Goal: Transaction & Acquisition: Purchase product/service

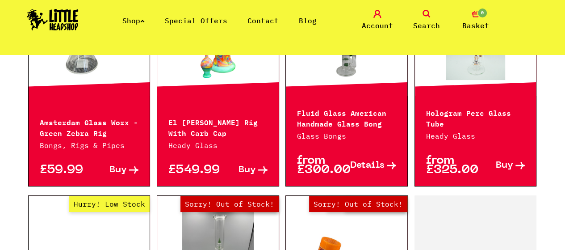
scroll to position [301, 0]
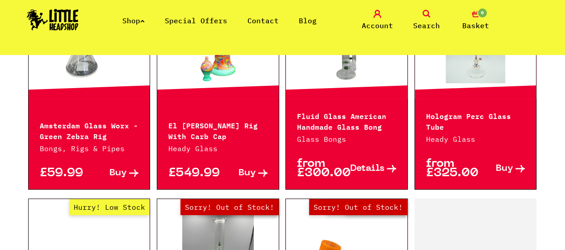
click at [237, 121] on p "El [PERSON_NAME] Rig With Carb Cap" at bounding box center [217, 129] width 99 height 21
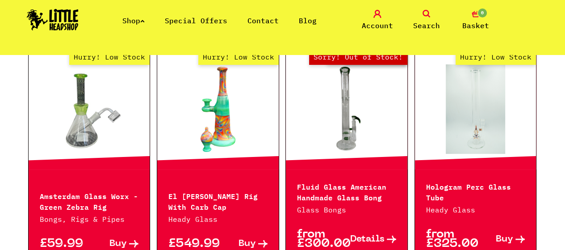
scroll to position [217, 0]
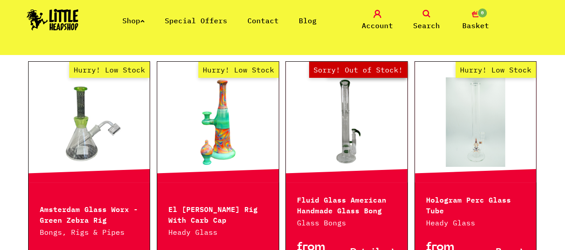
click at [212, 124] on link "Hurry! Low Stock" at bounding box center [217, 121] width 121 height 89
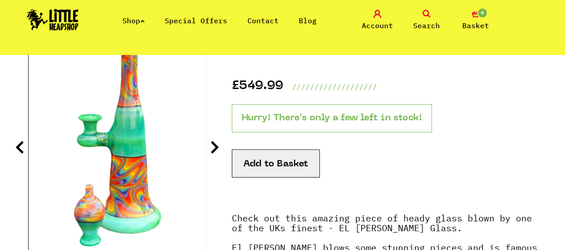
scroll to position [134, 0]
click at [211, 148] on icon at bounding box center [214, 146] width 9 height 14
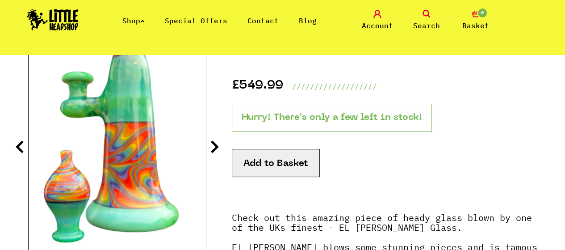
click at [211, 148] on icon at bounding box center [214, 146] width 9 height 14
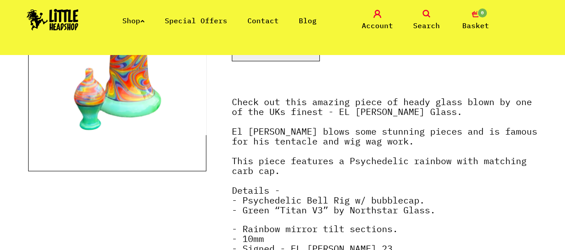
scroll to position [250, 0]
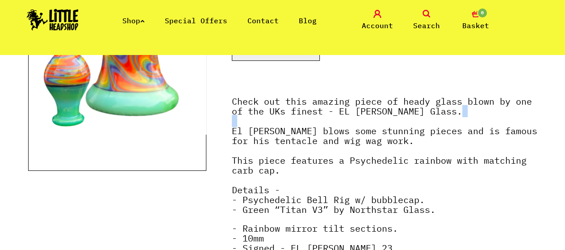
drag, startPoint x: 232, startPoint y: 131, endPoint x: 329, endPoint y: 117, distance: 97.5
click at [329, 117] on p "Check out this amazing piece of heady glass blown by one of the UKs finest - EL…" at bounding box center [384, 159] width 305 height 127
drag, startPoint x: 339, startPoint y: 109, endPoint x: 432, endPoint y: 112, distance: 92.9
click at [432, 112] on p "Check out this amazing piece of heady glass blown by one of the UKs finest - EL…" at bounding box center [384, 159] width 305 height 127
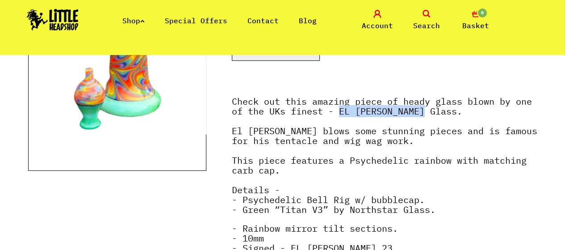
click at [432, 112] on p "Check out this amazing piece of heady glass blown by one of the UKs finest - EL…" at bounding box center [384, 159] width 305 height 127
drag, startPoint x: 413, startPoint y: 111, endPoint x: 339, endPoint y: 112, distance: 73.3
click at [339, 112] on strong "Check out this amazing piece of heady glass blown by one of the UKs finest - EL…" at bounding box center [384, 155] width 305 height 120
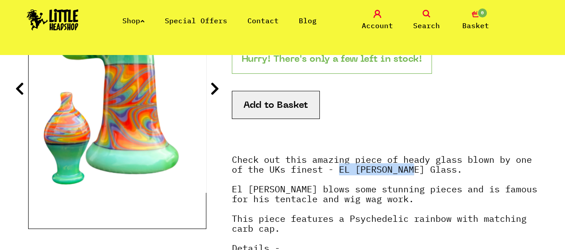
scroll to position [190, 0]
